Goal: Information Seeking & Learning: Learn about a topic

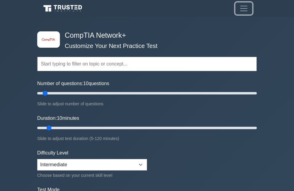
click at [242, 9] on span "Toggle navigation" at bounding box center [243, 8] width 9 height 9
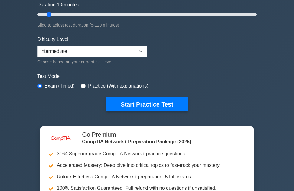
scroll to position [181, 0]
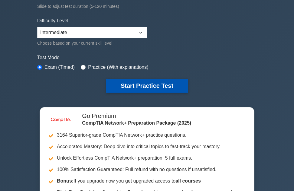
click at [124, 87] on button "Start Practice Test" at bounding box center [147, 86] width 82 height 14
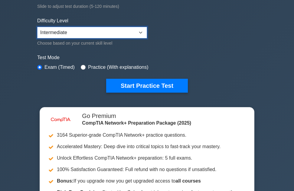
click at [140, 32] on select "Beginner Intermediate Expert" at bounding box center [92, 32] width 110 height 11
select select "beginner"
click at [37, 27] on select "Beginner Intermediate Expert" at bounding box center [92, 32] width 110 height 11
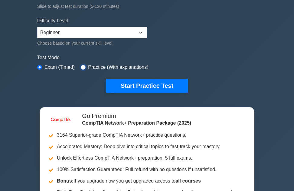
click at [81, 66] on input "radio" at bounding box center [83, 67] width 5 height 5
radio input "true"
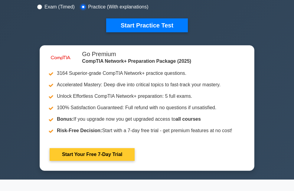
scroll to position [211, 0]
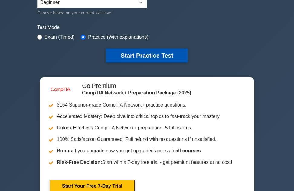
click at [128, 57] on button "Start Practice Test" at bounding box center [147, 56] width 82 height 14
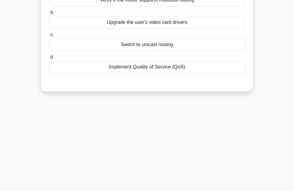
scroll to position [12, 0]
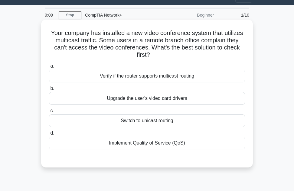
click at [151, 77] on div "Verify if the router supports multicast routing" at bounding box center [147, 76] width 196 height 13
click at [49, 68] on input "a. Verify if the router supports multicast routing" at bounding box center [49, 66] width 0 height 4
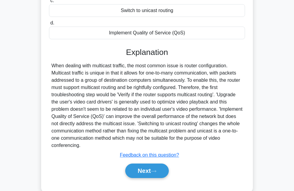
scroll to position [133, 0]
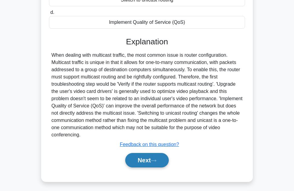
click at [144, 160] on button "Next" at bounding box center [146, 160] width 43 height 14
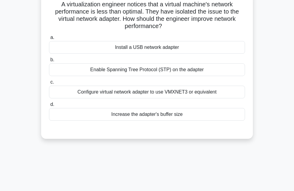
scroll to position [12, 0]
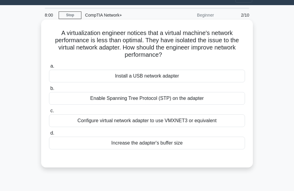
click at [134, 120] on div "Configure virtual network adapter to use VMXNET3 or equivalent" at bounding box center [147, 120] width 196 height 13
click at [49, 113] on input "c. Configure virtual network adapter to use VMXNET3 or equivalent" at bounding box center [49, 111] width 0 height 4
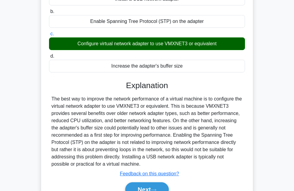
scroll to position [133, 0]
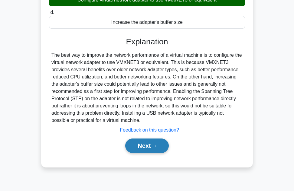
click at [135, 144] on button "Next" at bounding box center [146, 146] width 43 height 14
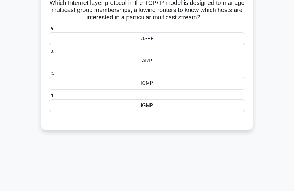
scroll to position [12, 0]
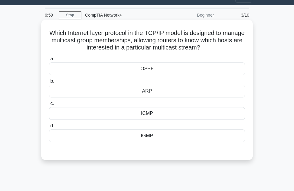
click at [146, 114] on div "ICMP" at bounding box center [147, 113] width 196 height 13
click at [49, 106] on input "c. ICMP" at bounding box center [49, 104] width 0 height 4
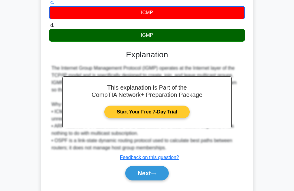
scroll to position [133, 0]
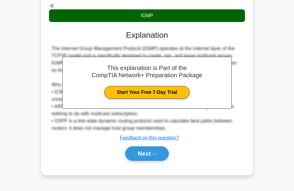
click at [236, 96] on div "The Internet Group Management Protocol (IGMP) operates at the Internet layer of…" at bounding box center [146, 88] width 191 height 87
click at [140, 156] on button "Next" at bounding box center [146, 153] width 43 height 14
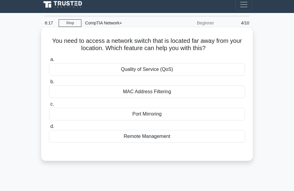
scroll to position [0, 0]
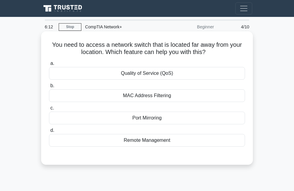
click at [147, 136] on div "Remote Management" at bounding box center [147, 140] width 196 height 13
click at [49, 133] on input "d. Remote Management" at bounding box center [49, 131] width 0 height 4
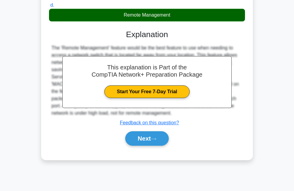
scroll to position [133, 0]
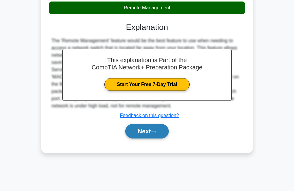
click at [143, 132] on button "Next" at bounding box center [146, 131] width 43 height 14
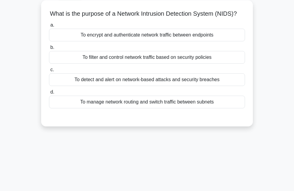
scroll to position [42, 0]
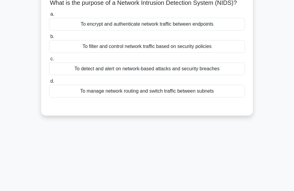
click at [142, 75] on div "To detect and alert on network-based attacks and security breaches" at bounding box center [147, 69] width 196 height 13
click at [49, 61] on input "c. To detect and alert on network-based attacks and security breaches" at bounding box center [49, 59] width 0 height 4
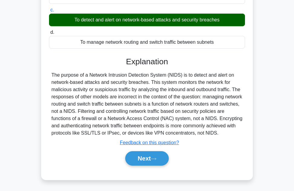
scroll to position [133, 0]
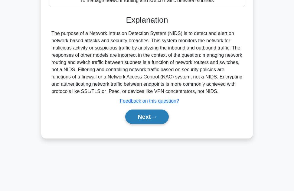
click at [140, 124] on button "Next" at bounding box center [146, 117] width 43 height 14
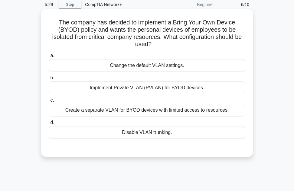
scroll to position [12, 0]
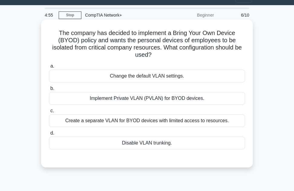
click at [139, 102] on div "Implement Private VLAN (PVLAN) for BYOD devices." at bounding box center [147, 98] width 196 height 13
click at [49, 91] on input "b. Implement Private VLAN (PVLAN) for BYOD devices." at bounding box center [49, 89] width 0 height 4
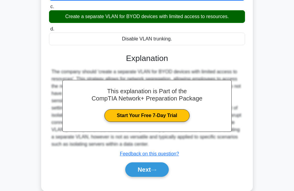
scroll to position [133, 0]
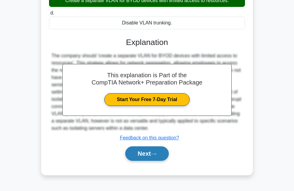
click at [145, 153] on button "Next" at bounding box center [146, 153] width 43 height 14
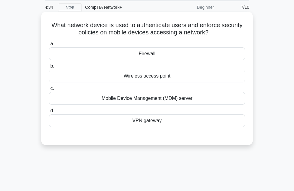
scroll to position [30, 0]
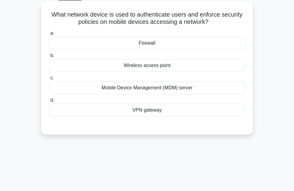
click at [193, 90] on div "Mobile Device Management (MDM) server" at bounding box center [147, 88] width 196 height 13
click at [49, 80] on input "c. Mobile Device Management (MDM) server" at bounding box center [49, 78] width 0 height 4
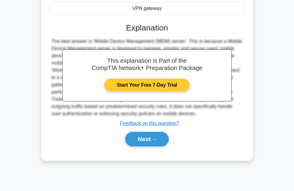
scroll to position [133, 0]
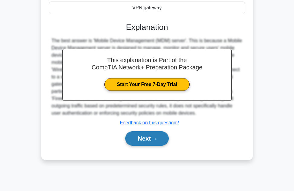
click at [151, 139] on button "Next" at bounding box center [146, 138] width 43 height 14
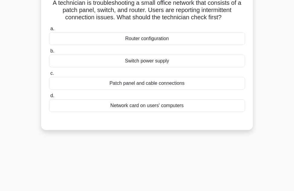
scroll to position [12, 0]
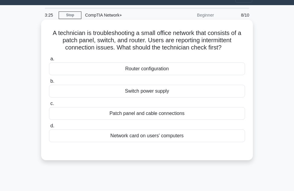
click at [142, 92] on div "Switch power supply" at bounding box center [147, 91] width 196 height 13
click at [49, 83] on input "b. Switch power supply" at bounding box center [49, 81] width 0 height 4
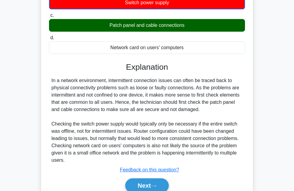
scroll to position [133, 0]
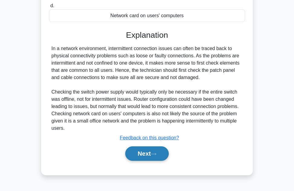
click at [144, 154] on button "Next" at bounding box center [146, 153] width 43 height 14
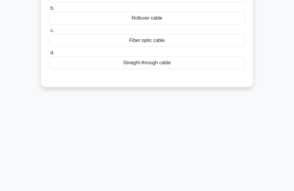
scroll to position [0, 0]
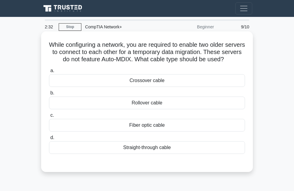
click at [150, 81] on div "Crossover cable" at bounding box center [147, 80] width 196 height 13
click at [49, 73] on input "a. Crossover cable" at bounding box center [49, 71] width 0 height 4
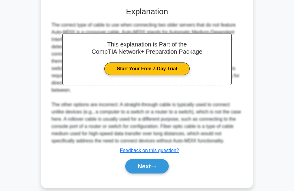
scroll to position [157, 0]
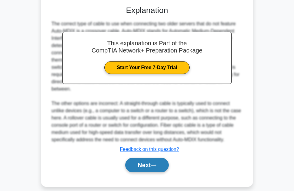
click at [143, 158] on button "Next" at bounding box center [146, 165] width 43 height 14
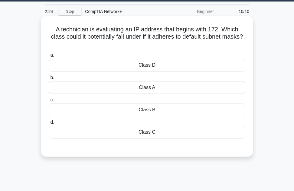
scroll to position [12, 0]
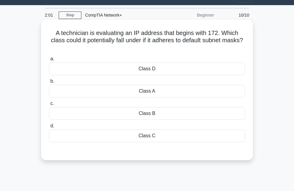
click at [157, 68] on div "Class D" at bounding box center [147, 69] width 196 height 13
click at [49, 61] on input "a. Class D" at bounding box center [49, 59] width 0 height 4
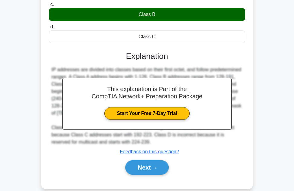
scroll to position [133, 0]
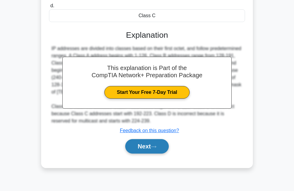
click at [150, 150] on button "Next" at bounding box center [146, 146] width 43 height 14
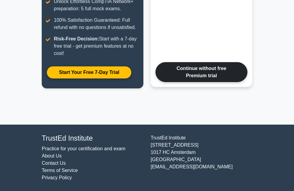
scroll to position [158, 0]
click at [194, 73] on link "Continue without free Premium trial" at bounding box center [201, 72] width 92 height 20
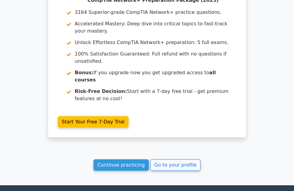
scroll to position [513, 0]
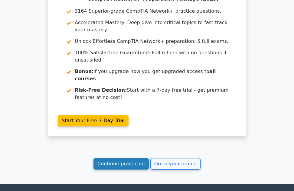
click at [126, 158] on link "Continue practicing" at bounding box center [120, 163] width 55 height 11
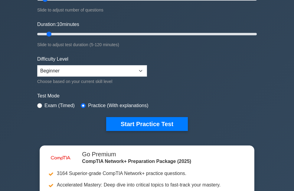
scroll to position [91, 0]
